Goal: Task Accomplishment & Management: Manage account settings

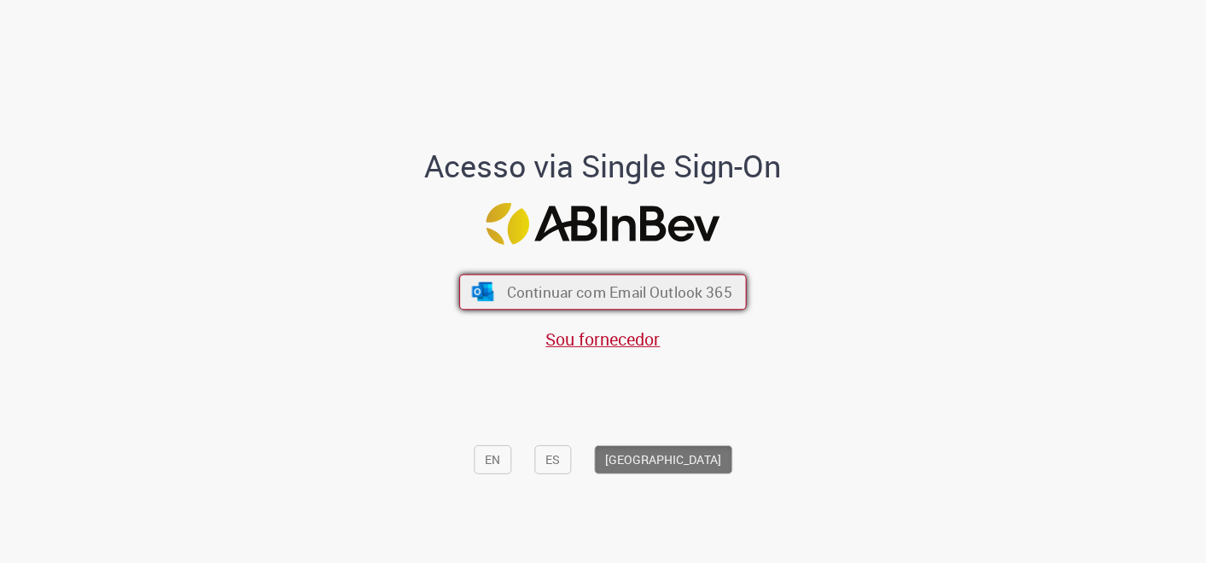
click at [547, 288] on span "Continuar com Email Outlook 365" at bounding box center [619, 292] width 225 height 20
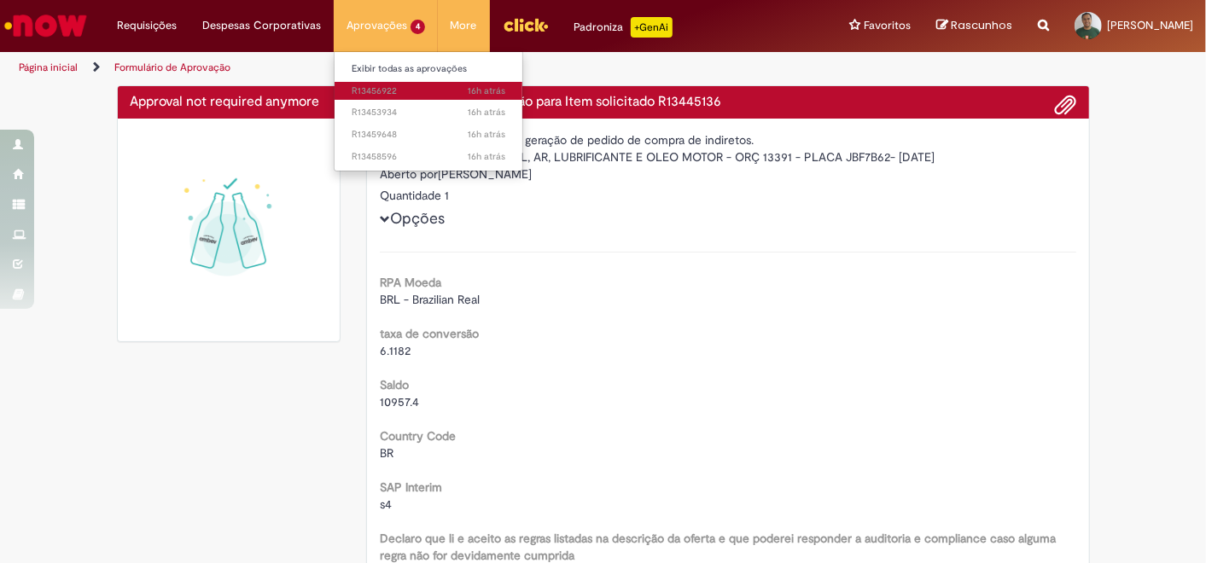
click at [384, 83] on link "16h atrás 16 horas atrás R13456922" at bounding box center [429, 91] width 188 height 19
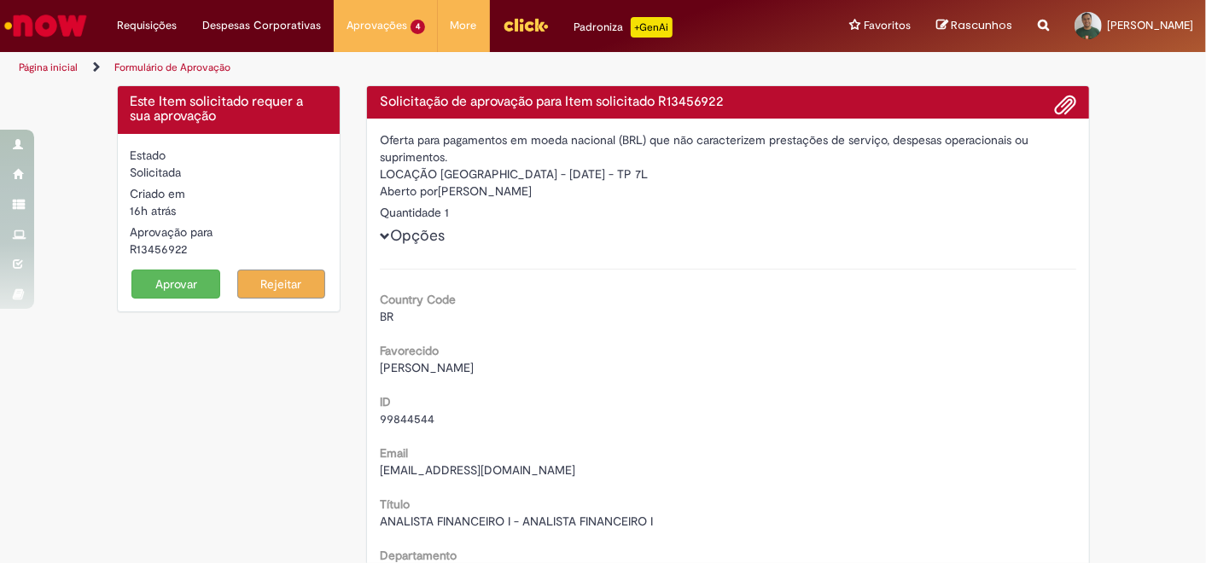
click at [163, 283] on button "Aprovar" at bounding box center [175, 284] width 89 height 29
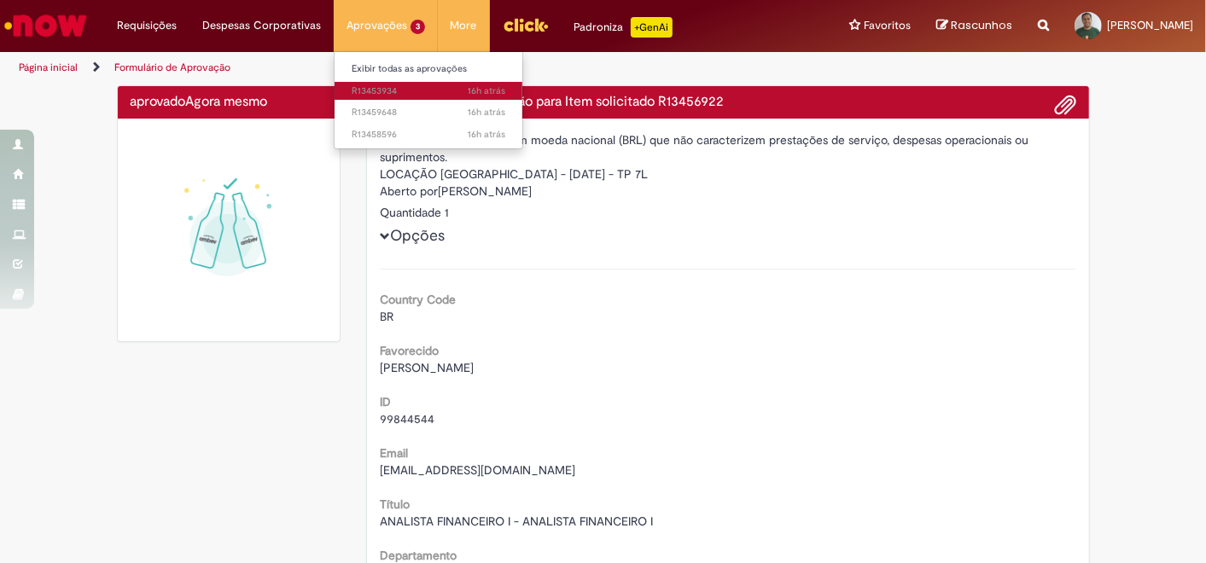
click at [400, 85] on span "16h atrás 16 horas atrás R13453934" at bounding box center [429, 92] width 154 height 14
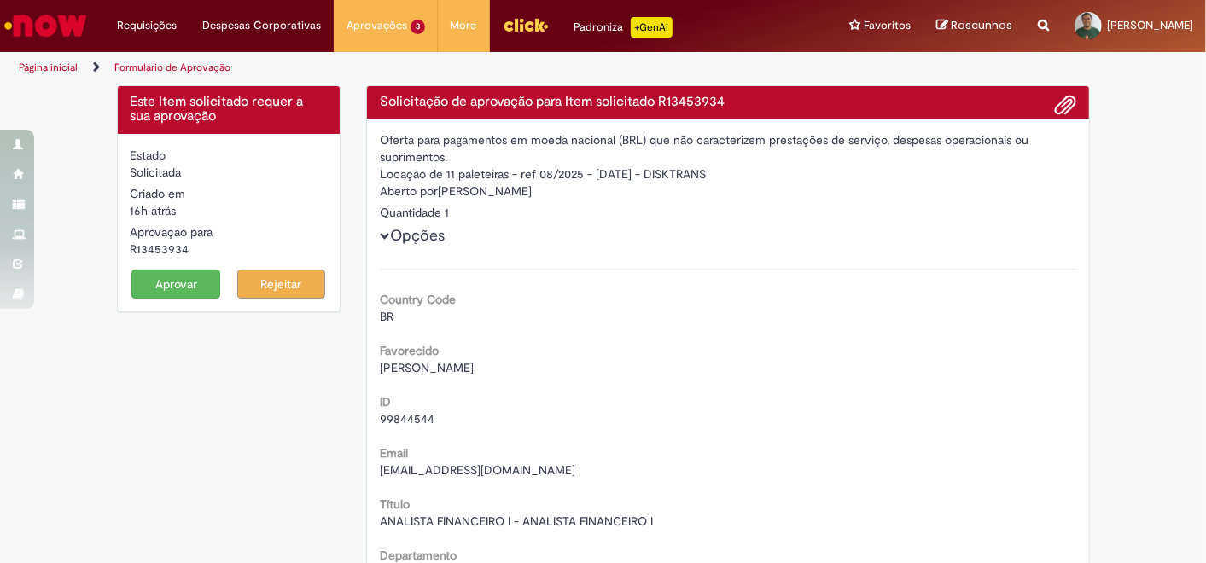
click at [178, 285] on button "Aprovar" at bounding box center [175, 284] width 89 height 29
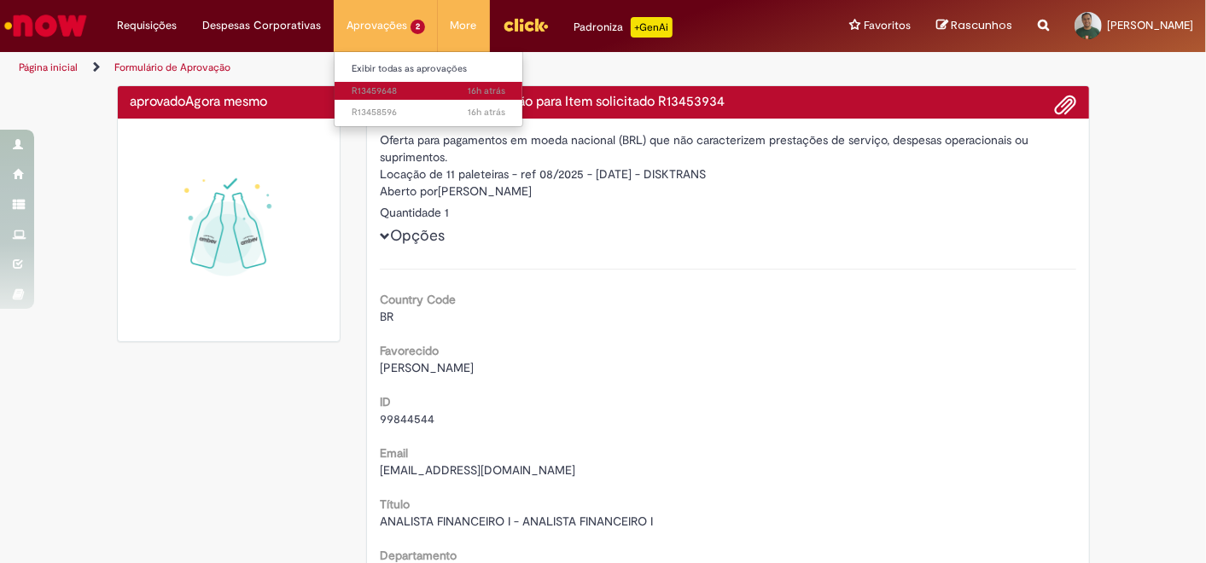
click at [388, 88] on span "16h atrás 16 horas atrás R13459648" at bounding box center [429, 92] width 154 height 14
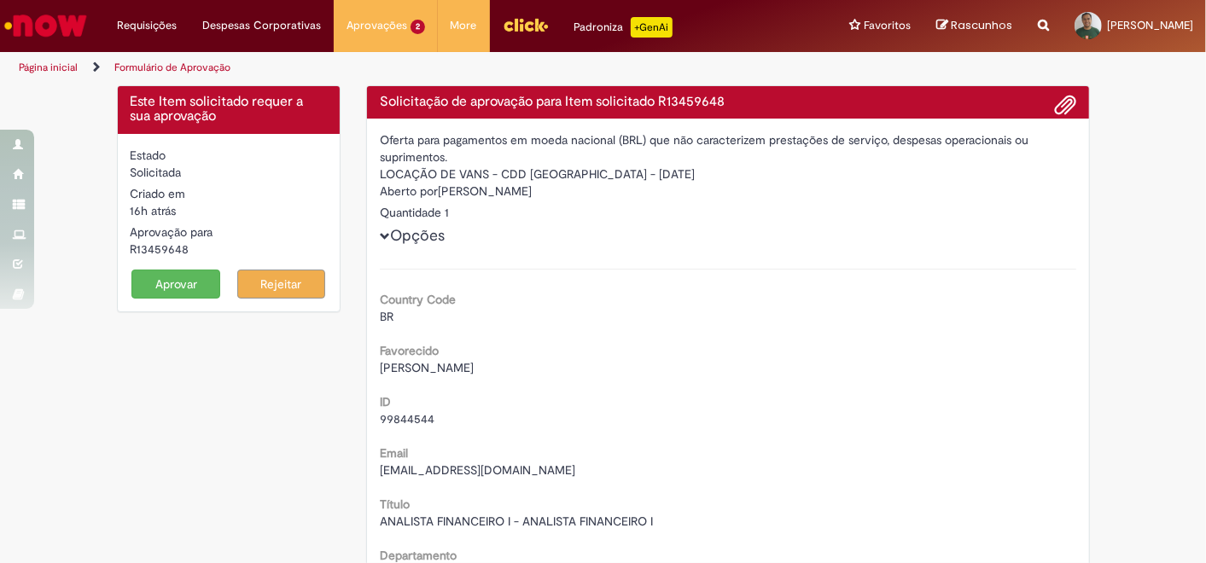
drag, startPoint x: 183, startPoint y: 277, endPoint x: 310, endPoint y: 297, distance: 128.7
click at [193, 277] on button "Aprovar" at bounding box center [175, 284] width 89 height 29
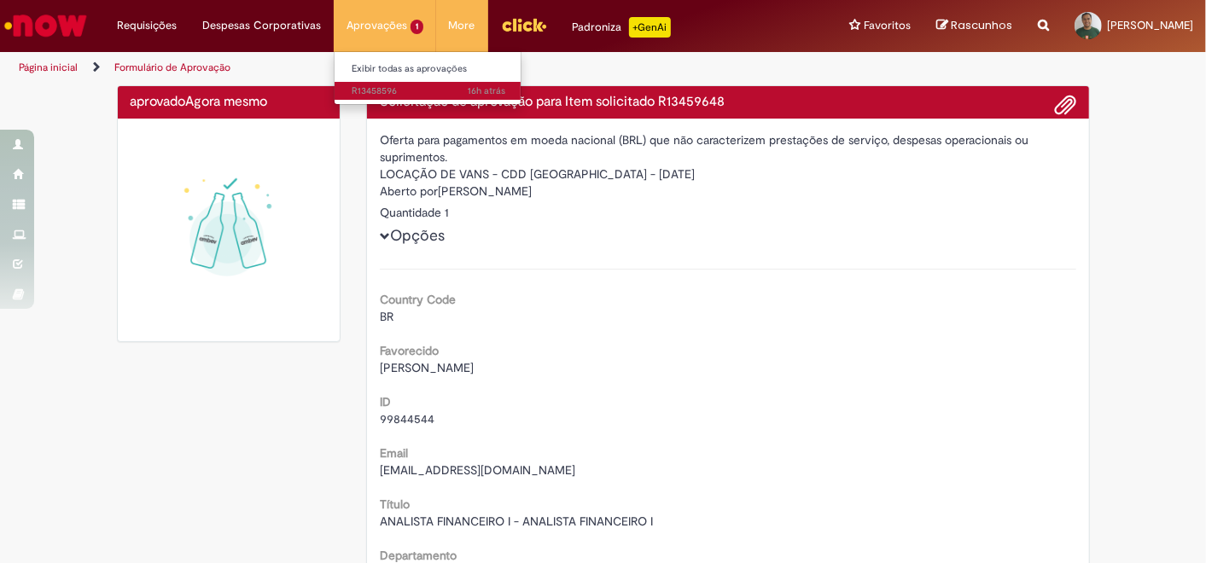
click at [384, 87] on span "16h atrás 16 horas atrás R13458596" at bounding box center [429, 92] width 154 height 14
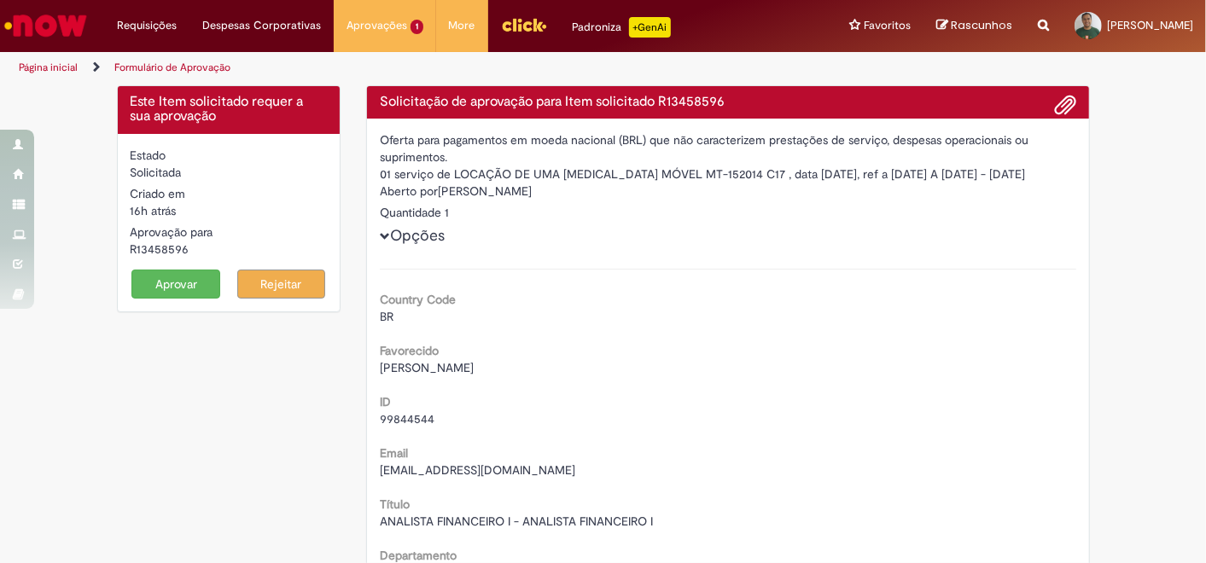
click at [200, 283] on button "Aprovar" at bounding box center [175, 284] width 89 height 29
